Goal: Transaction & Acquisition: Purchase product/service

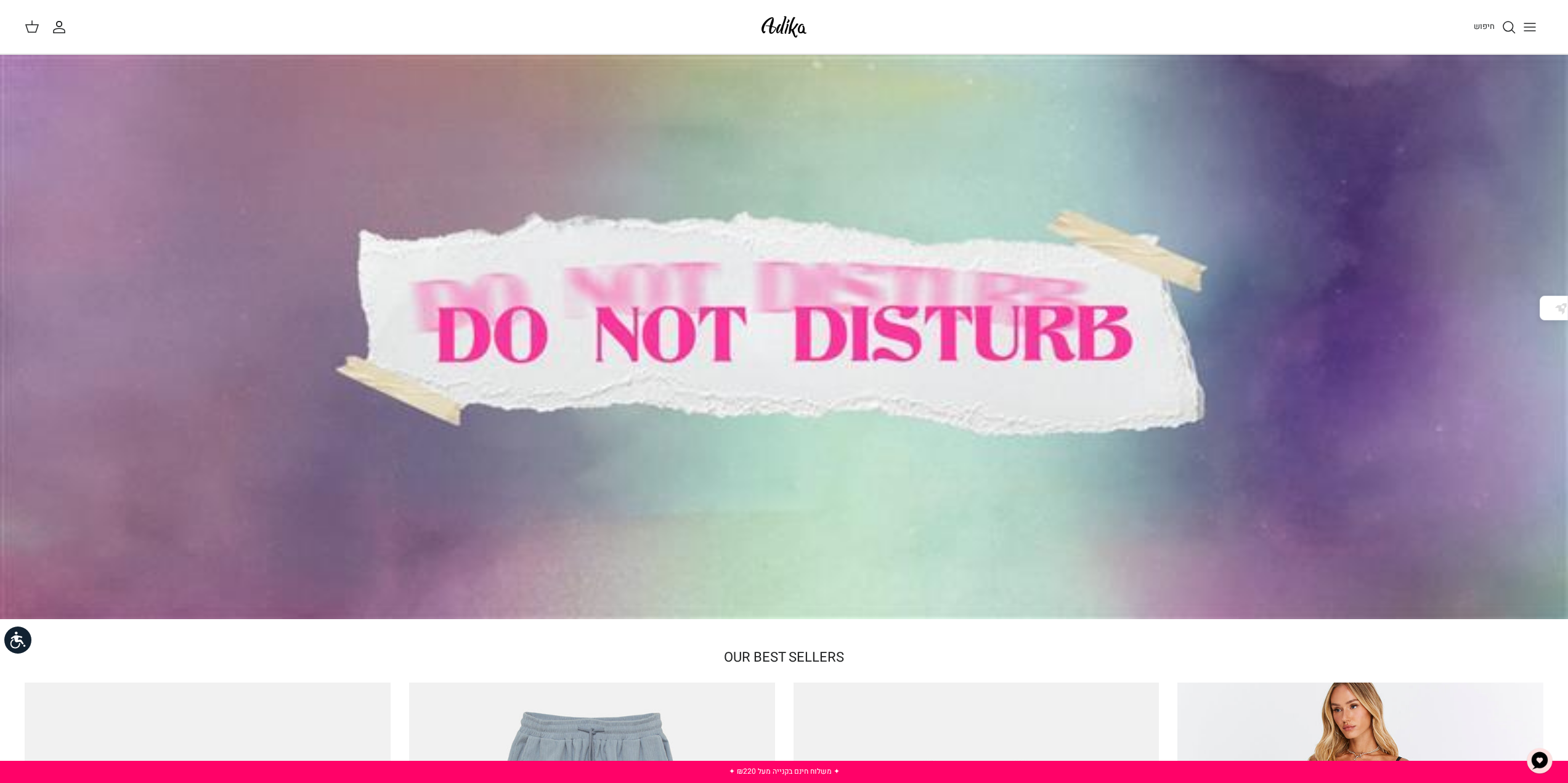
click at [1527, 25] on icon "Toggle menu" at bounding box center [1529, 27] width 15 height 15
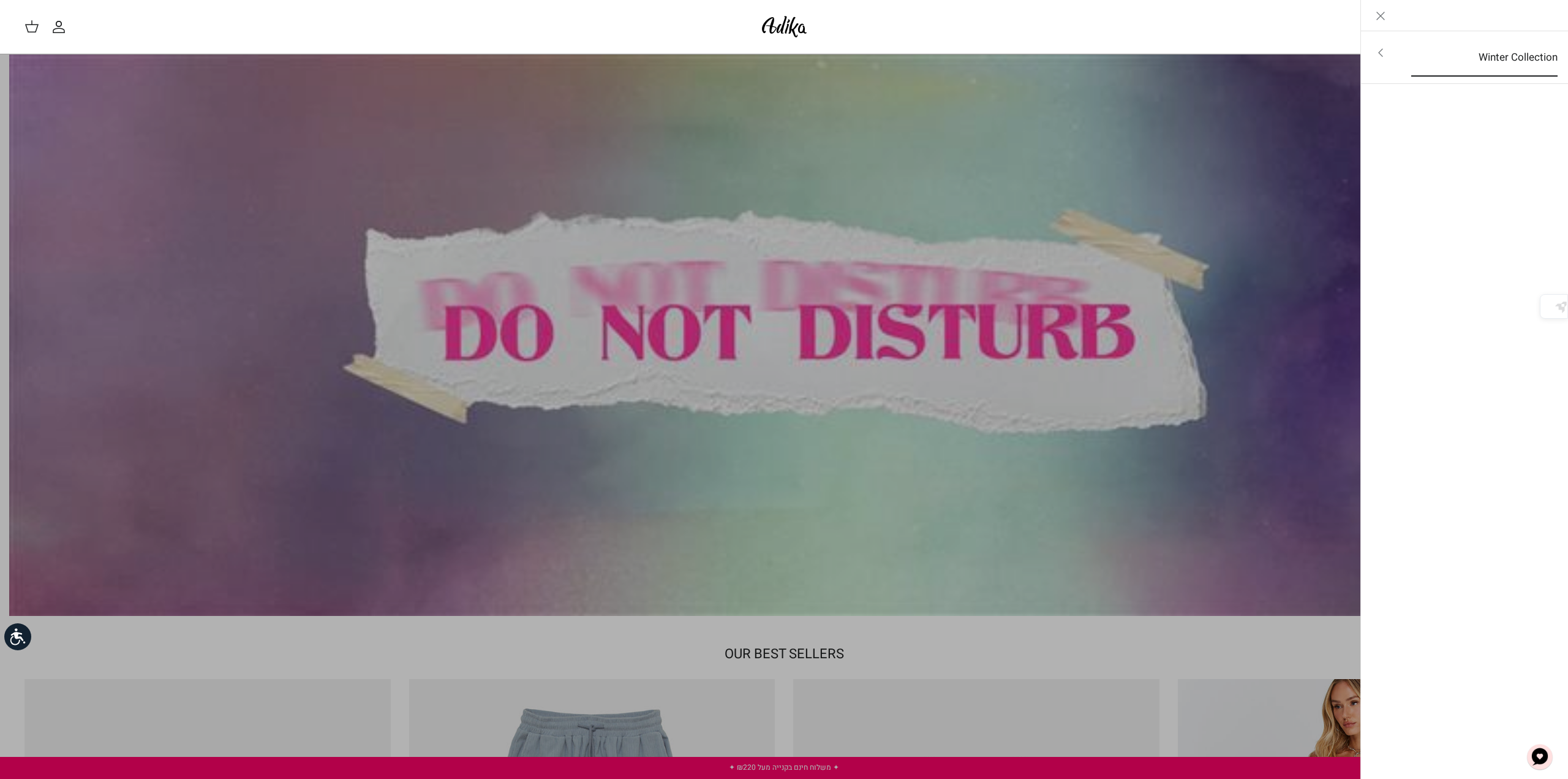
click at [1499, 50] on link "Winter Collection" at bounding box center [1485, 57] width 169 height 38
click at [1516, 47] on link "לכל הפריטים" at bounding box center [1465, 54] width 195 height 31
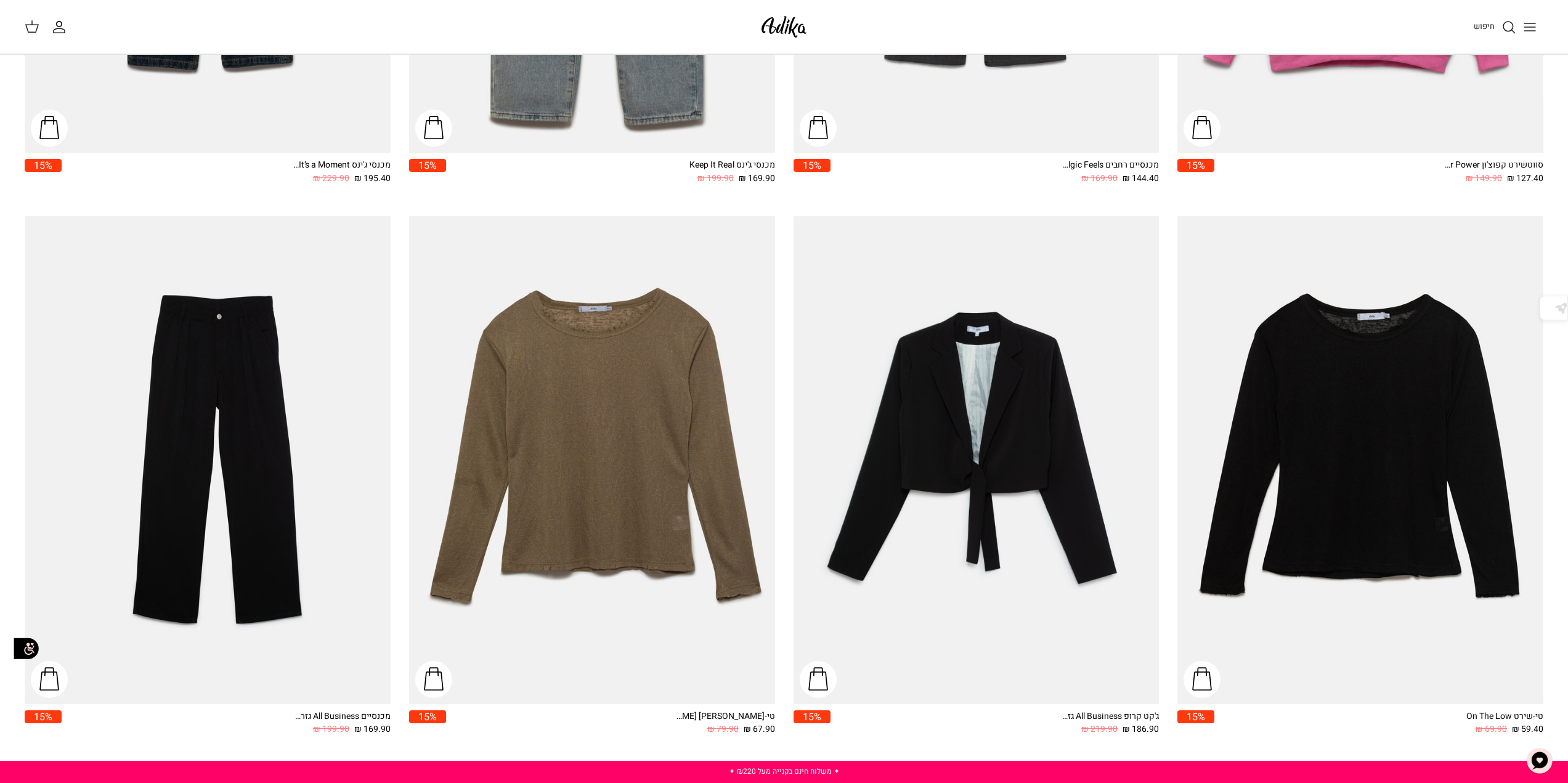
scroll to position [2184, 0]
